Goal: Task Accomplishment & Management: Use online tool/utility

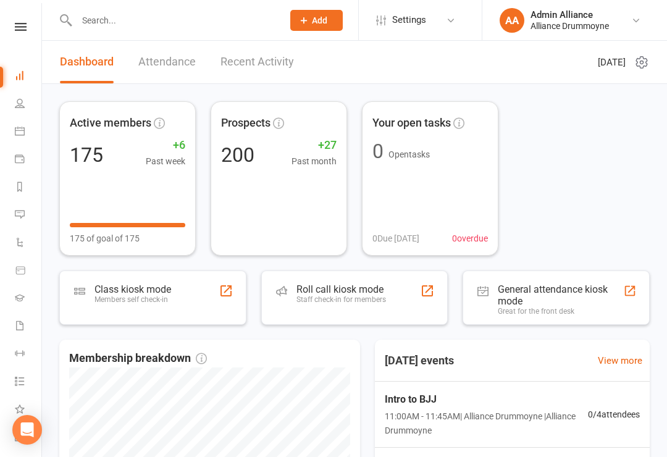
click at [181, 289] on div "Class kiosk mode Members self check-in" at bounding box center [152, 297] width 187 height 54
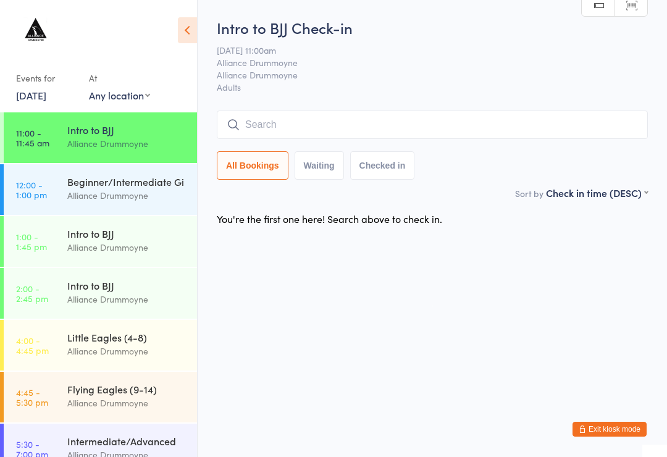
click at [341, 119] on input "search" at bounding box center [432, 124] width 431 height 28
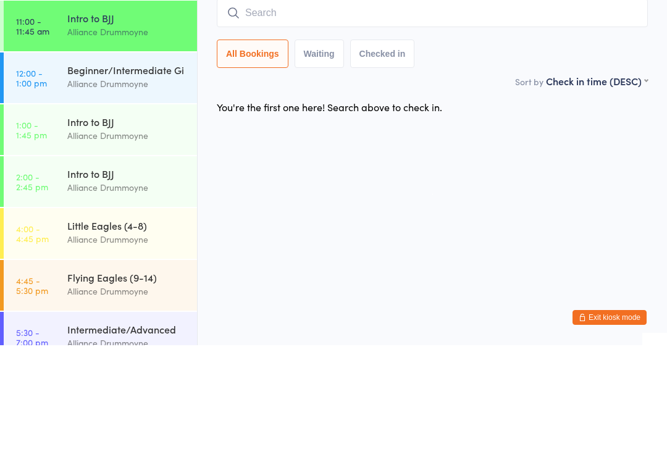
click at [85, 188] on div "Alliance Drummoyne" at bounding box center [126, 195] width 119 height 14
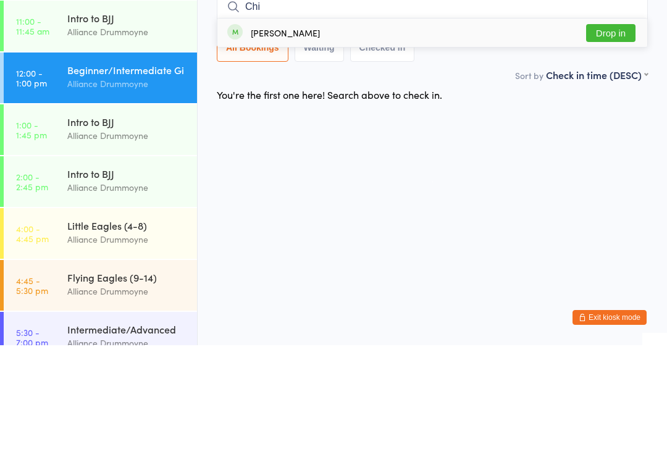
type input "Chi"
click at [615, 136] on button "Drop in" at bounding box center [610, 145] width 49 height 18
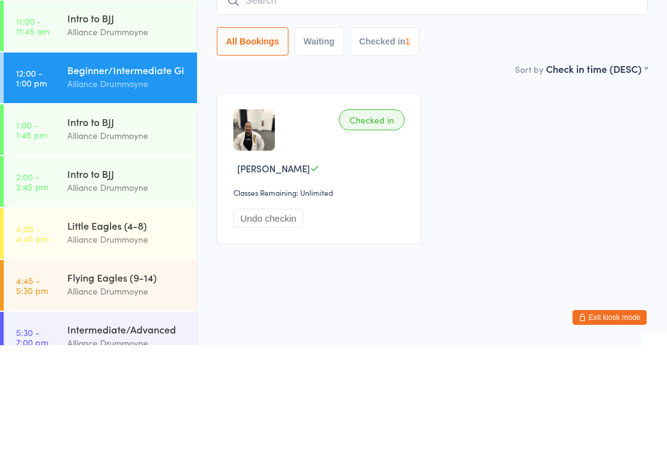
click at [410, 98] on input "search" at bounding box center [432, 112] width 431 height 28
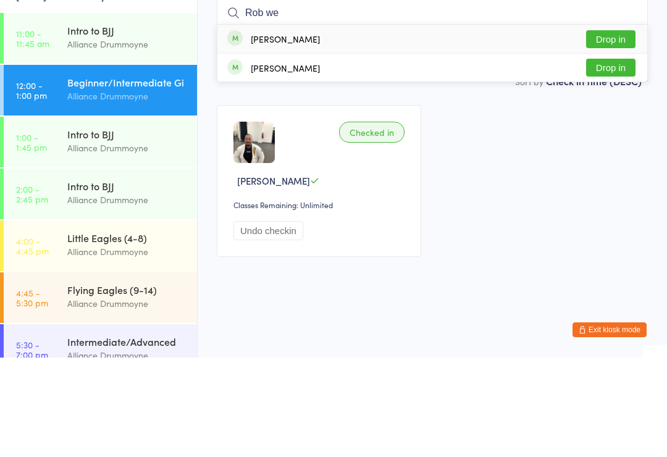
type input "Rob we"
click at [607, 130] on button "Drop in" at bounding box center [610, 139] width 49 height 18
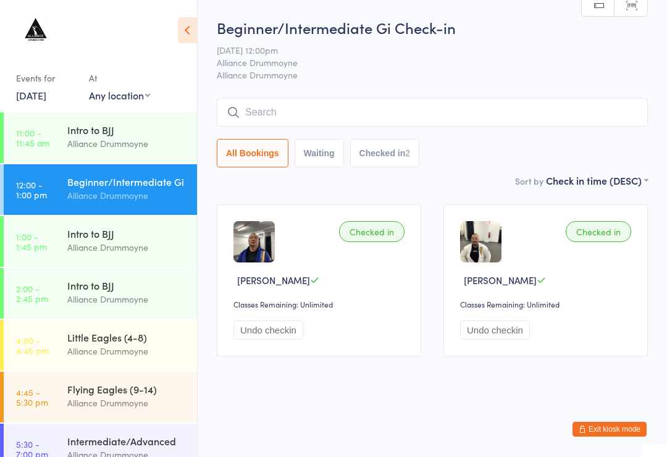
click at [462, 114] on input "search" at bounding box center [432, 112] width 431 height 28
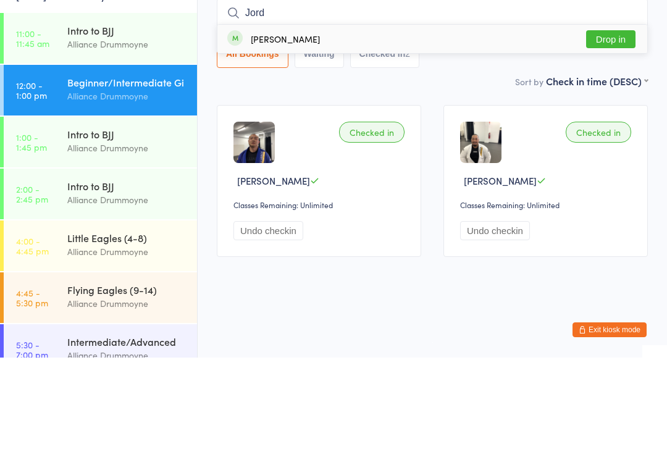
type input "Jord"
click at [347, 124] on div "Jordan Choo Drop in" at bounding box center [432, 138] width 430 height 28
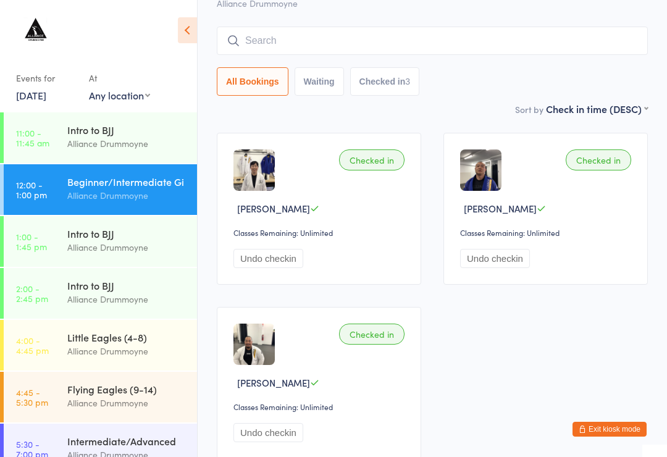
scroll to position [70, 0]
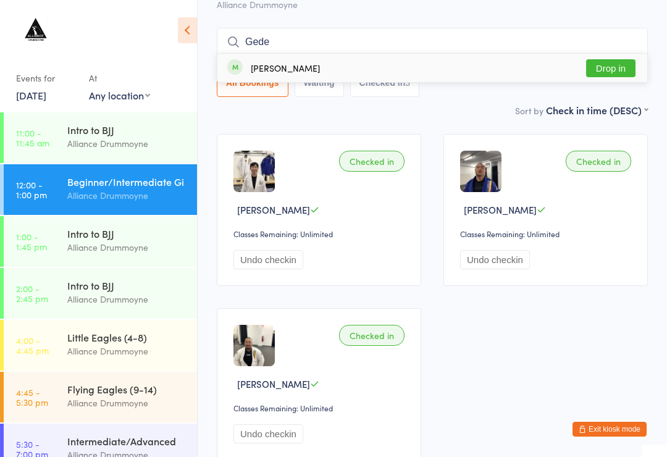
type input "Gede"
click at [614, 75] on button "Drop in" at bounding box center [610, 68] width 49 height 18
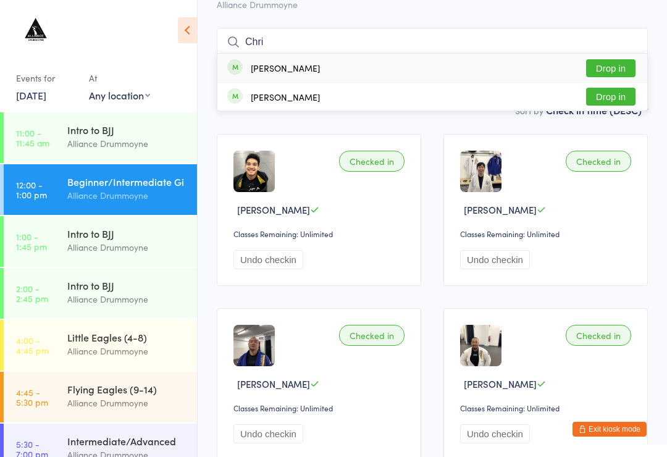
type input "Chri"
click at [613, 94] on button "Drop in" at bounding box center [610, 97] width 49 height 18
